Goal: Information Seeking & Learning: Compare options

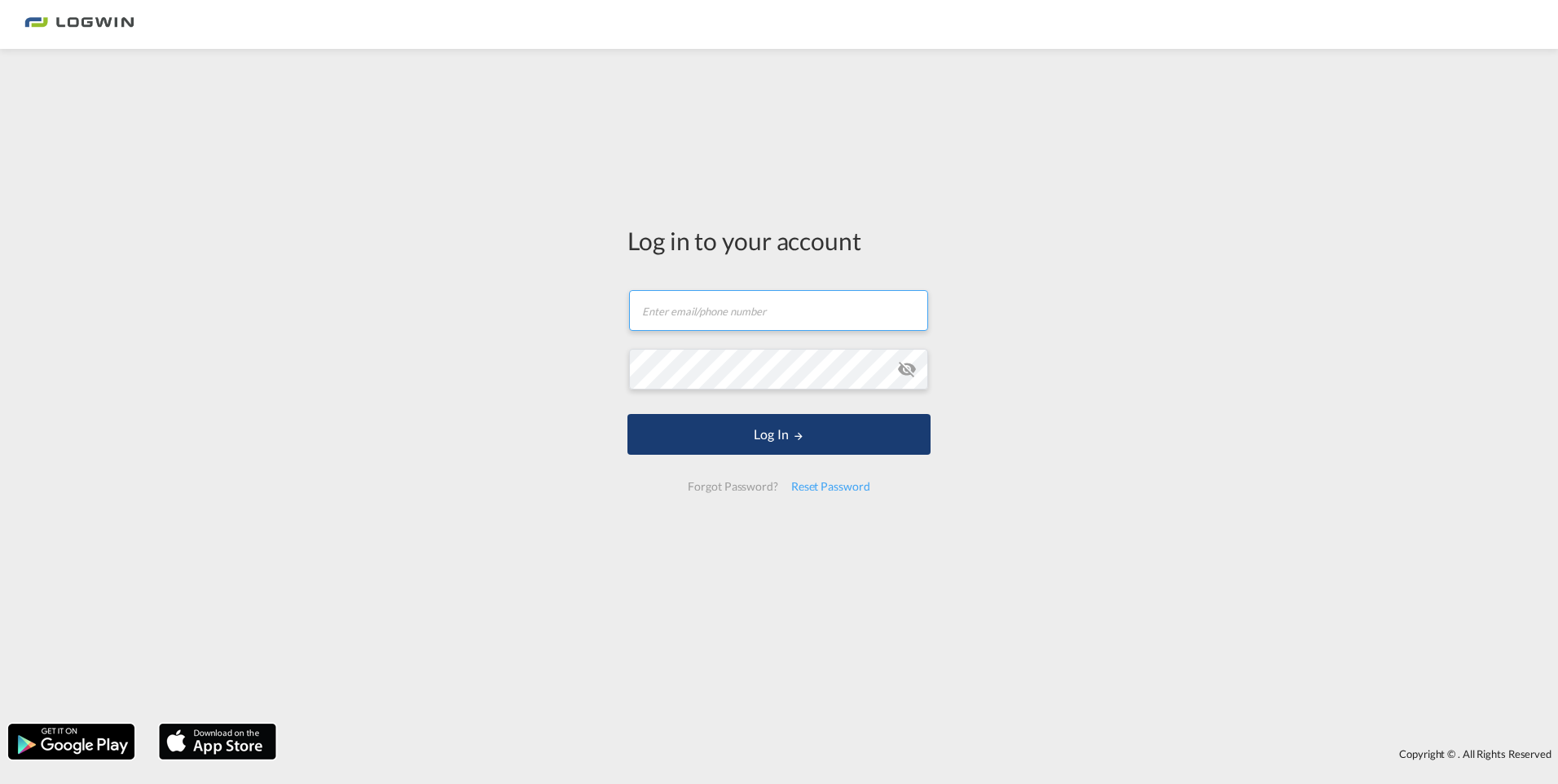
type input "[EMAIL_ADDRESS][PERSON_NAME][DOMAIN_NAME]"
drag, startPoint x: 768, startPoint y: 424, endPoint x: 773, endPoint y: 431, distance: 8.6
click at [773, 431] on button "Log In" at bounding box center [779, 434] width 303 height 41
